Goal: Task Accomplishment & Management: Manage account settings

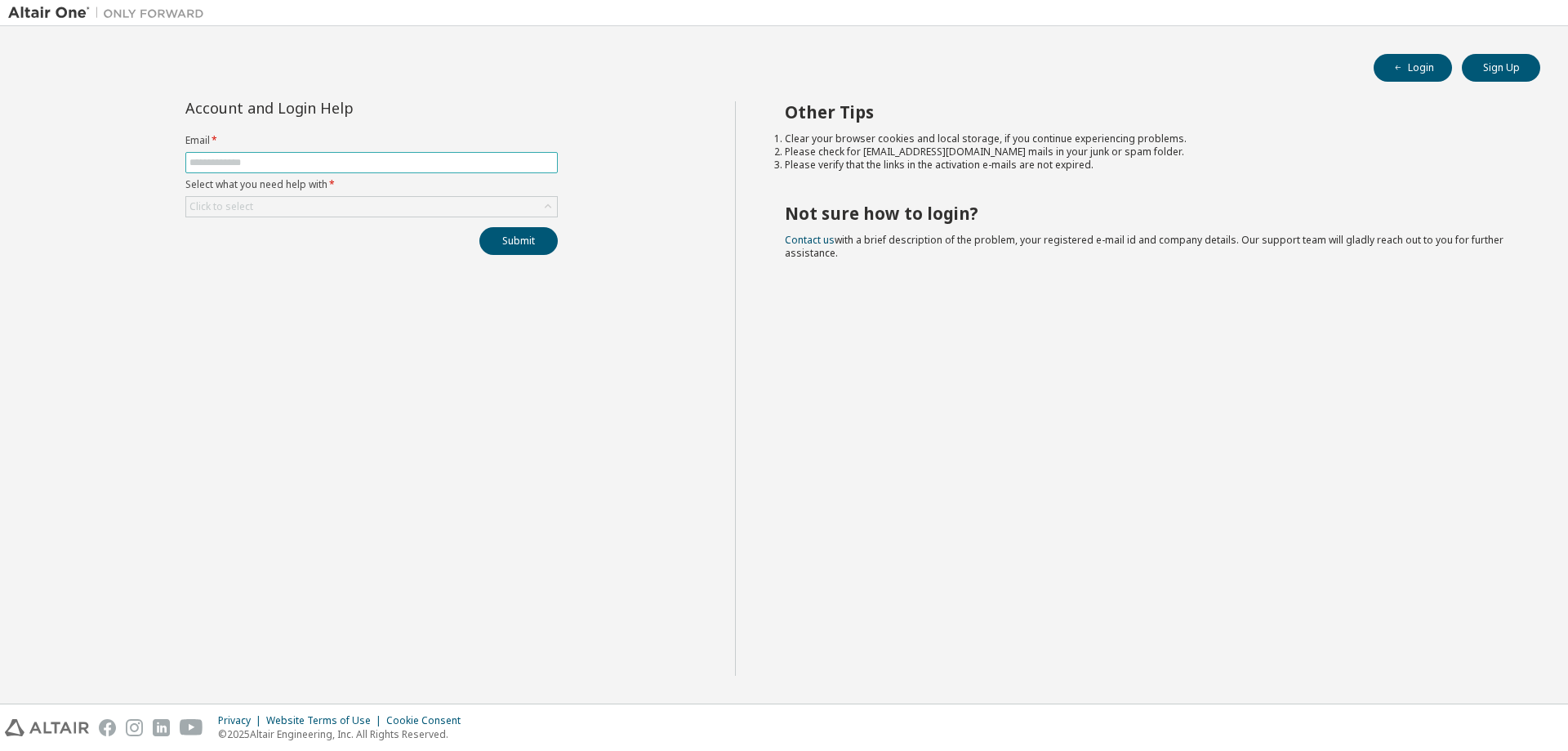
click at [393, 163] on input "text" at bounding box center [372, 163] width 364 height 13
type input "**********"
click at [386, 210] on div "Click to select" at bounding box center [372, 207] width 371 height 20
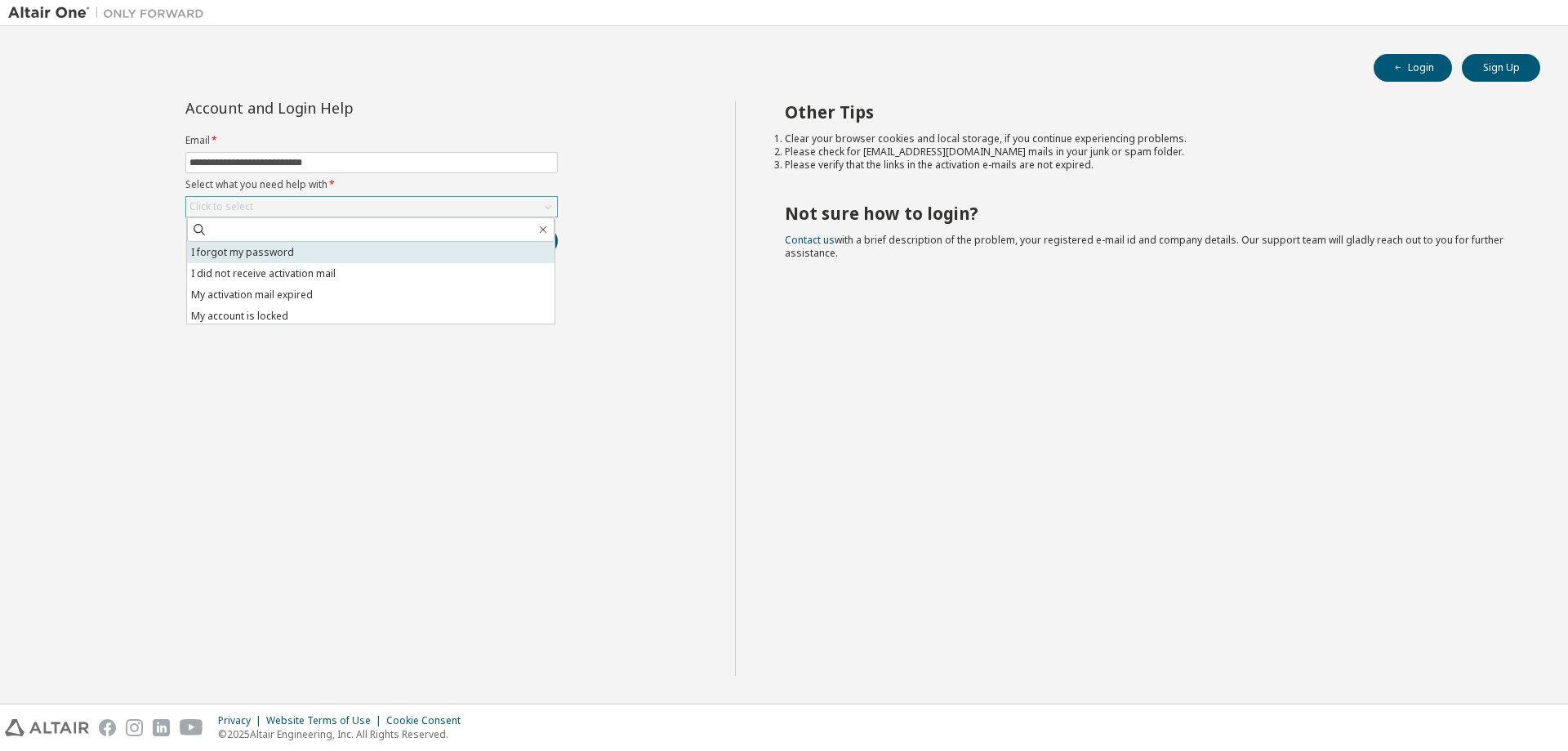
click at [340, 247] on li "I forgot my password" at bounding box center [371, 253] width 368 height 21
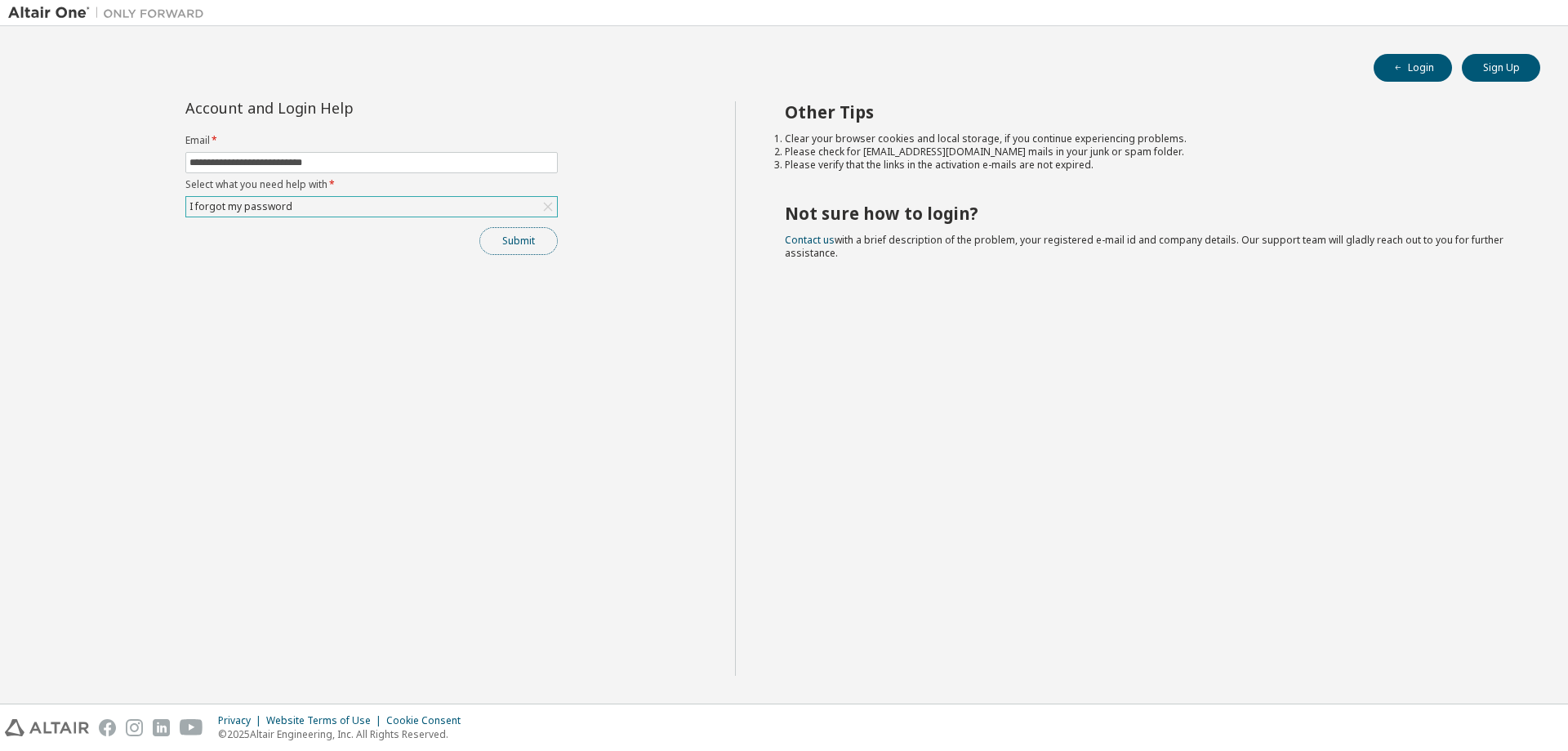
click at [519, 242] on button "Submit" at bounding box center [519, 241] width 78 height 28
click at [1500, 72] on button "Sign Up" at bounding box center [1501, 68] width 78 height 28
